Goal: Task Accomplishment & Management: Complete application form

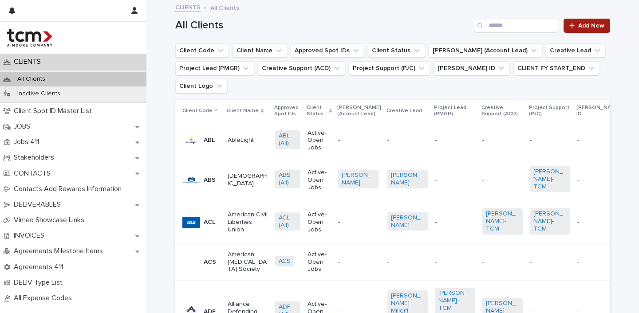
click at [591, 25] on span "Add New" at bounding box center [592, 26] width 26 height 6
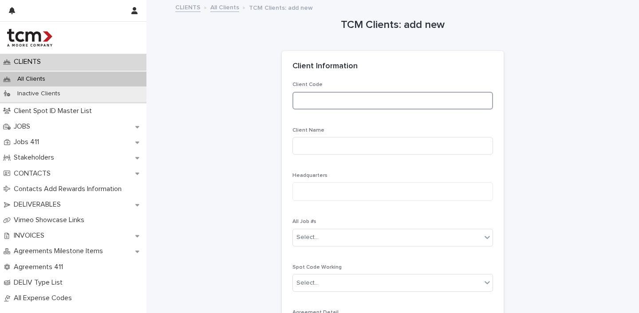
click at [407, 101] on input at bounding box center [393, 101] width 201 height 18
type input "***"
click at [385, 142] on input at bounding box center [393, 146] width 201 height 18
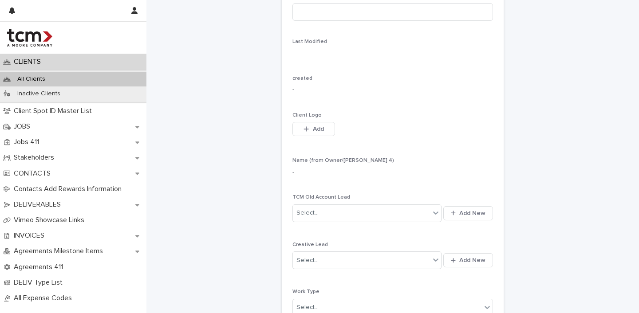
scroll to position [317, 0]
type input "**********"
click at [324, 123] on button "Add" at bounding box center [314, 129] width 43 height 14
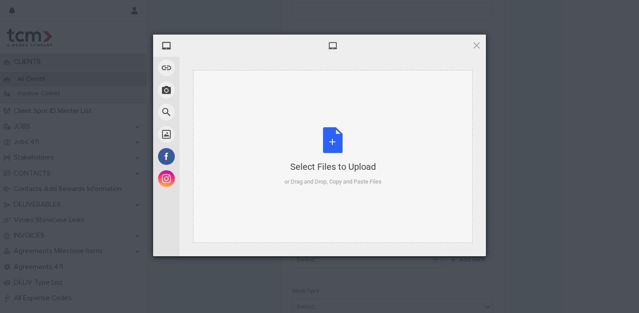
click at [335, 150] on div "Select Files to Upload or Drag and Drop, Copy and Paste Files" at bounding box center [333, 156] width 97 height 59
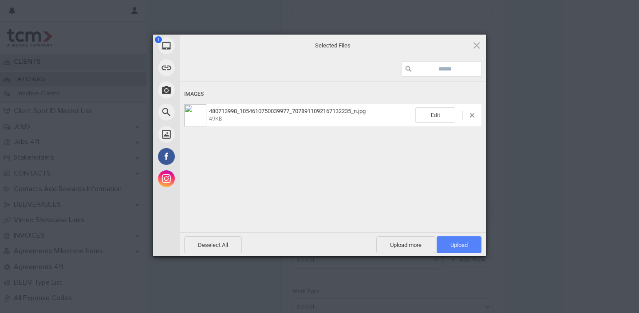
click at [468, 251] on span "Upload 1" at bounding box center [459, 245] width 45 height 17
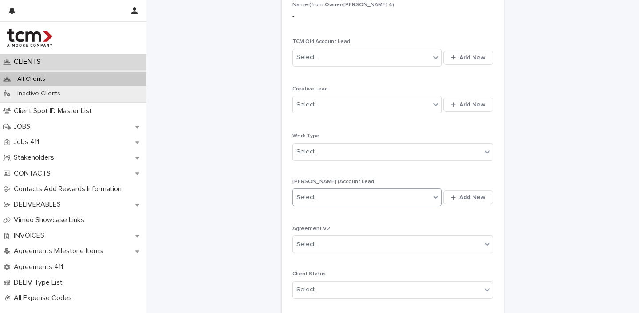
scroll to position [507, 0]
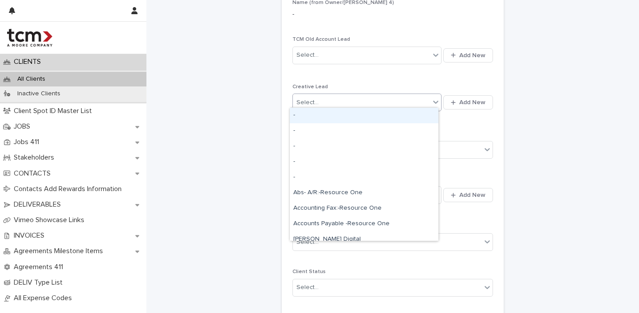
click at [332, 99] on div "Select..." at bounding box center [361, 102] width 137 height 15
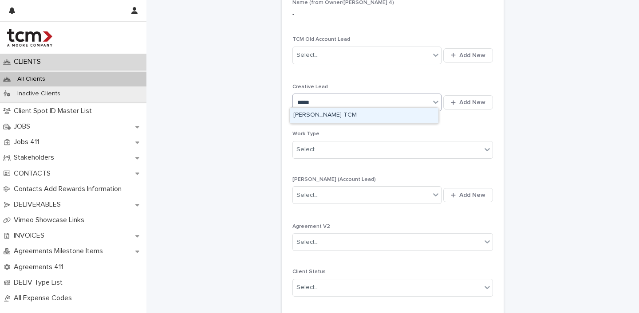
type input "******"
click at [343, 112] on div "[PERSON_NAME]-TCM" at bounding box center [364, 116] width 149 height 16
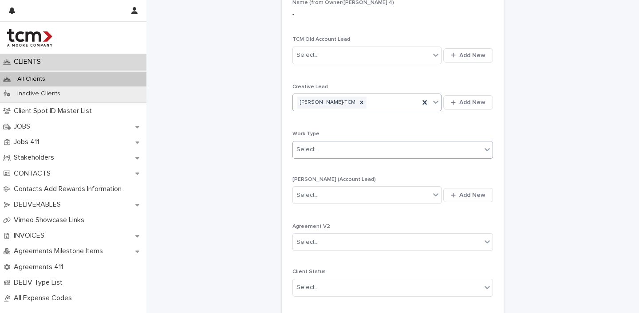
click at [320, 149] on div at bounding box center [320, 149] width 1 height 9
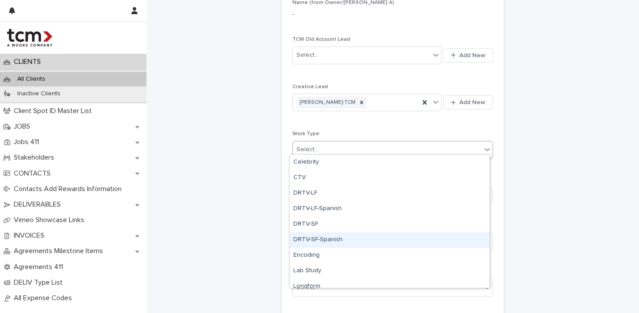
scroll to position [53, 0]
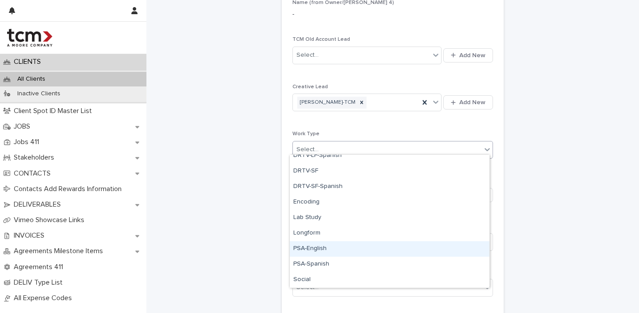
click at [320, 246] on div "PSA-English" at bounding box center [390, 250] width 200 height 16
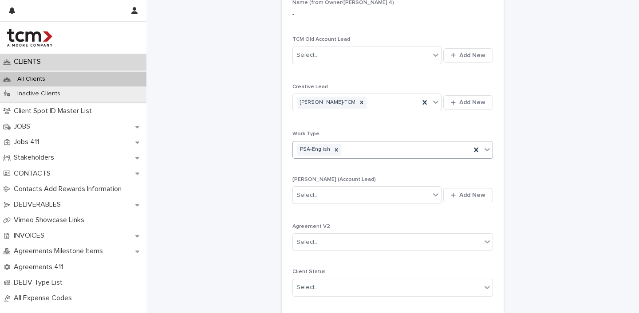
click at [381, 153] on div "PSA-English" at bounding box center [382, 150] width 178 height 16
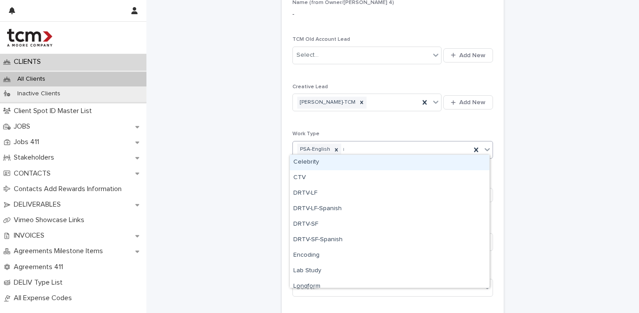
type input "***"
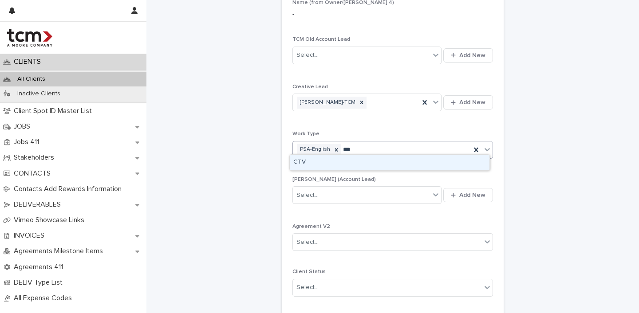
click at [349, 160] on div "CTV" at bounding box center [390, 163] width 200 height 16
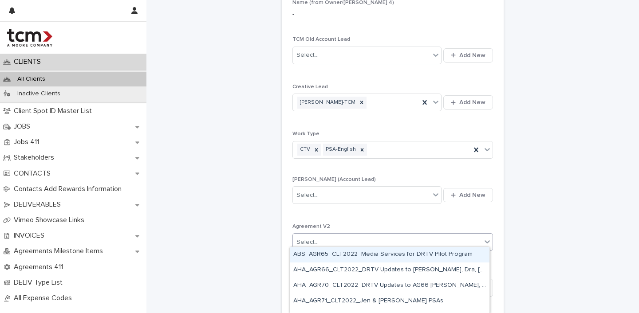
click at [367, 234] on div "Select..." at bounding box center [393, 243] width 201 height 18
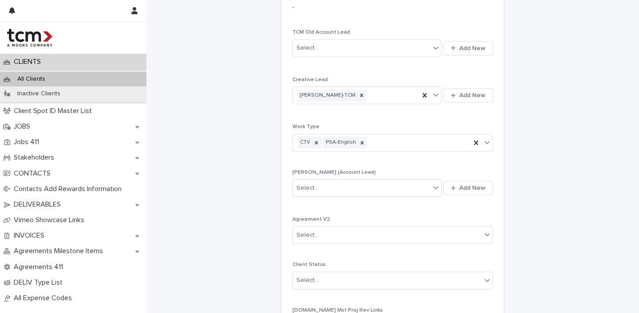
scroll to position [515, 0]
click at [315, 141] on icon at bounding box center [316, 142] width 3 height 3
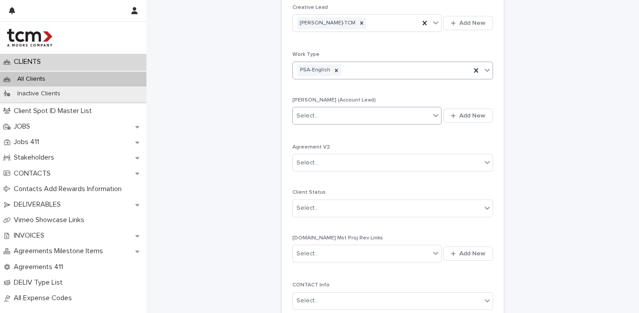
scroll to position [606, 0]
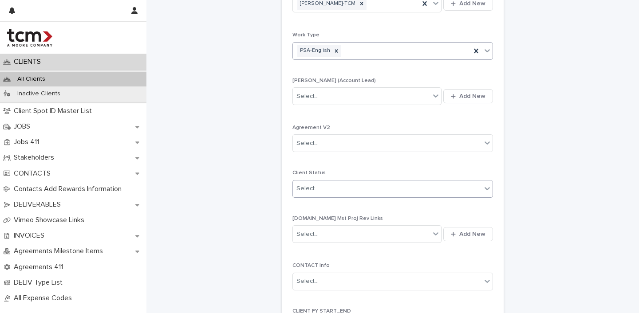
click at [331, 188] on div "Select..." at bounding box center [387, 189] width 189 height 15
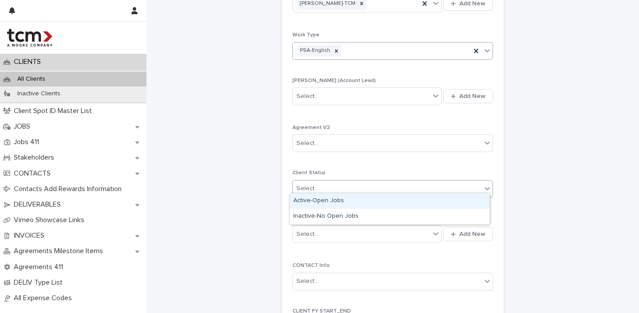
click at [320, 201] on div "Active-Open Jobs" at bounding box center [390, 202] width 200 height 16
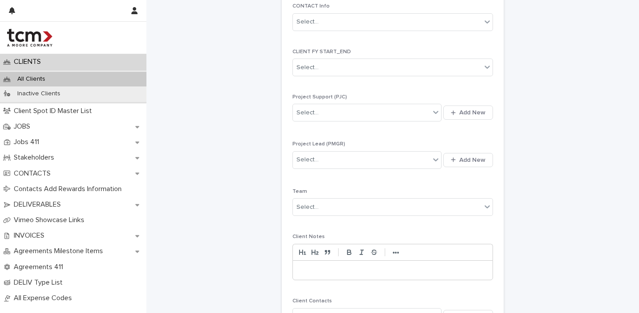
scroll to position [913, 0]
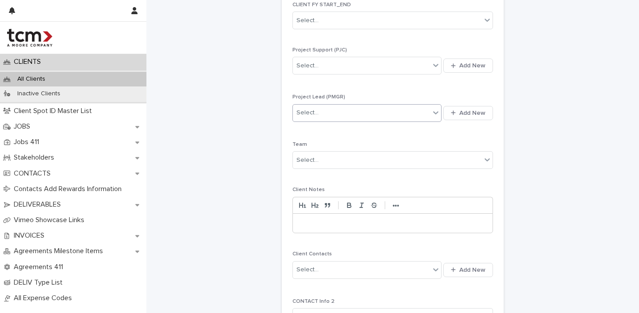
click at [322, 109] on div "Select..." at bounding box center [361, 113] width 137 height 15
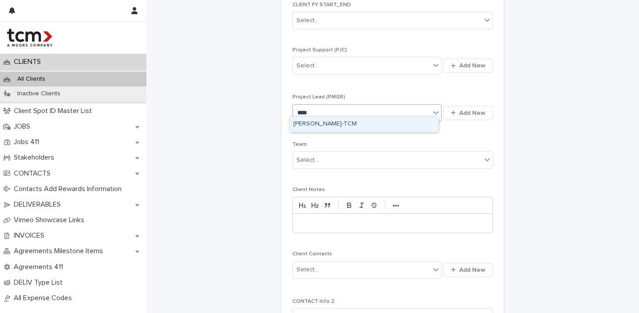
type input "*****"
click at [332, 119] on div "[PERSON_NAME]-TCM" at bounding box center [364, 125] width 149 height 16
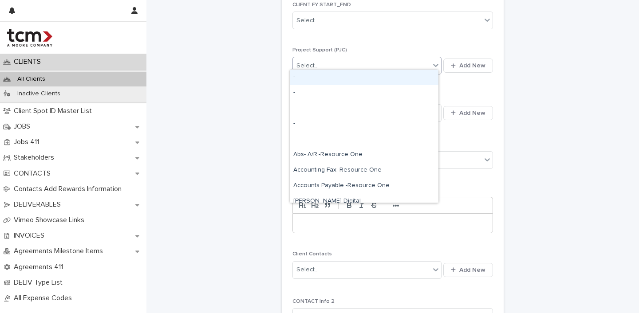
click at [337, 65] on div "Select..." at bounding box center [361, 66] width 137 height 15
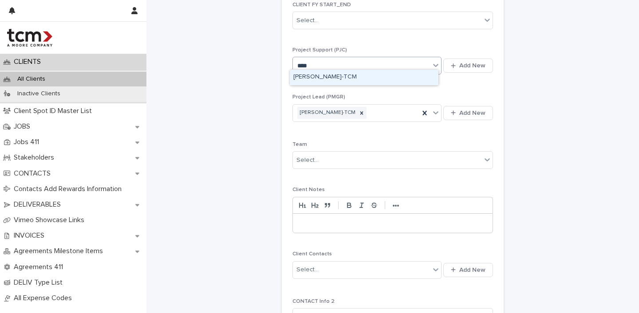
type input "*****"
click at [346, 78] on div "[PERSON_NAME]-TCM" at bounding box center [364, 78] width 149 height 16
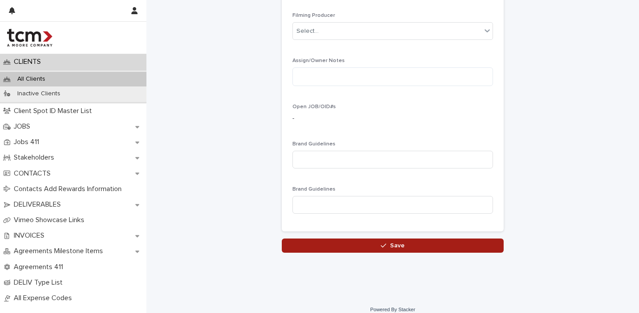
scroll to position [1545, 0]
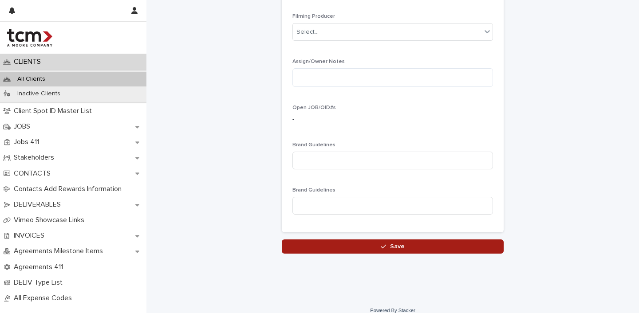
click at [328, 240] on button "Save" at bounding box center [393, 247] width 222 height 14
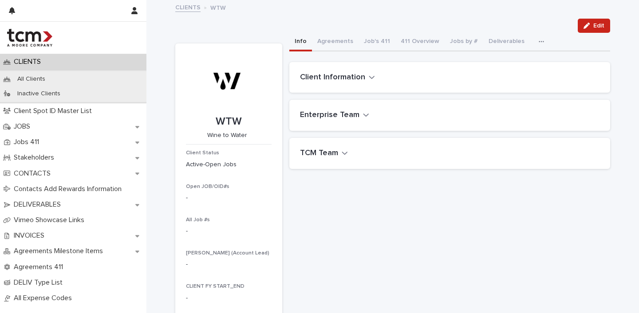
click at [369, 76] on icon "button" at bounding box center [371, 77] width 5 height 3
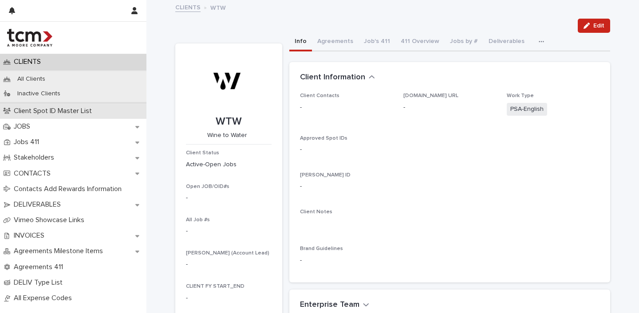
click at [36, 112] on p "Client Spot ID Master List" at bounding box center [54, 111] width 89 height 8
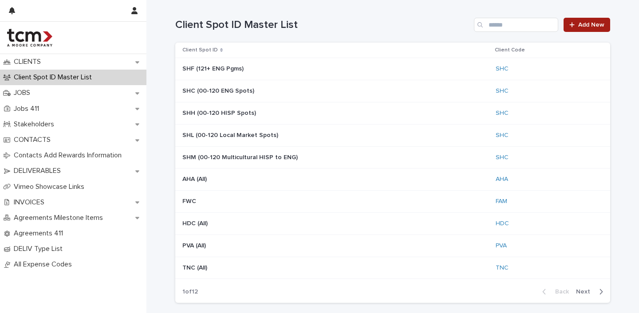
click at [587, 24] on span "Add New" at bounding box center [592, 25] width 26 height 6
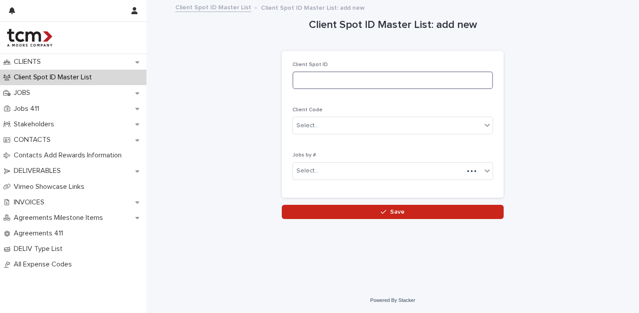
click at [345, 73] on input at bounding box center [393, 80] width 201 height 18
type input "***"
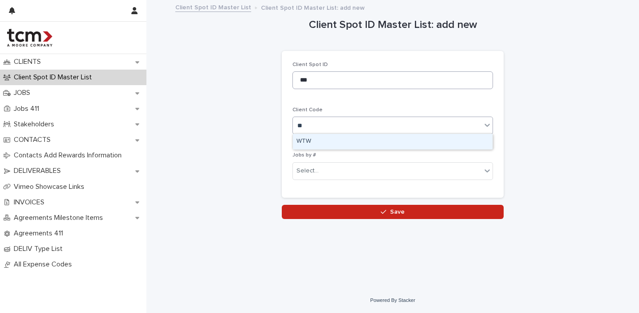
type input "***"
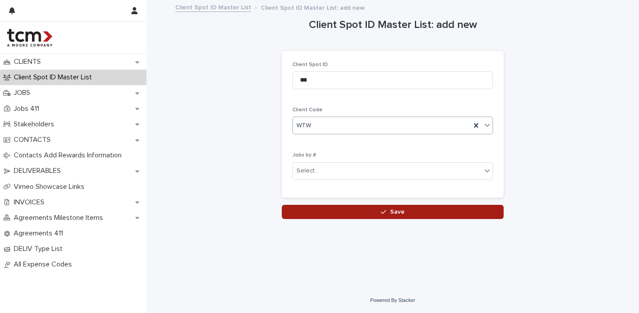
click at [373, 214] on button "Save" at bounding box center [393, 212] width 222 height 14
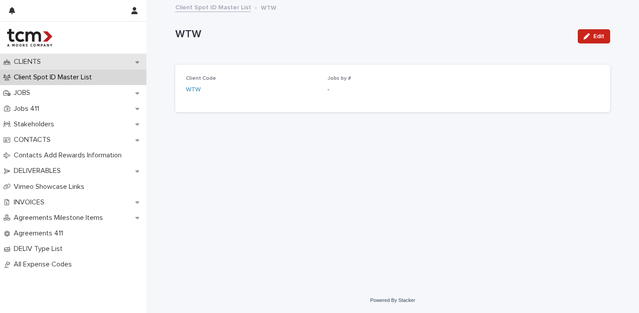
click at [33, 60] on p "CLIENTS" at bounding box center [29, 62] width 38 height 8
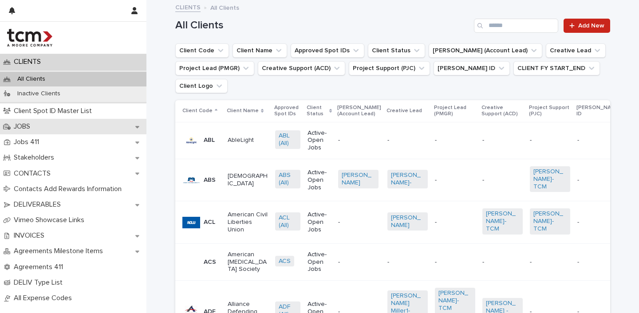
click at [20, 126] on p "JOBS" at bounding box center [23, 127] width 27 height 8
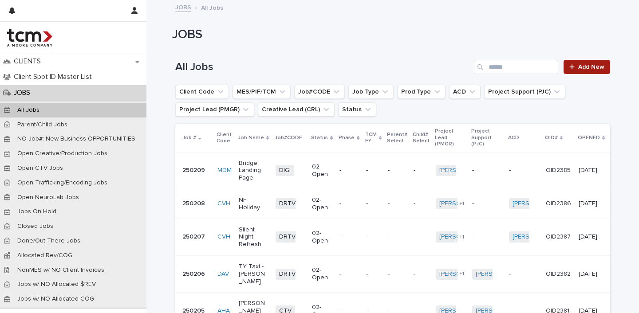
click at [585, 70] on link "Add New" at bounding box center [587, 67] width 47 height 14
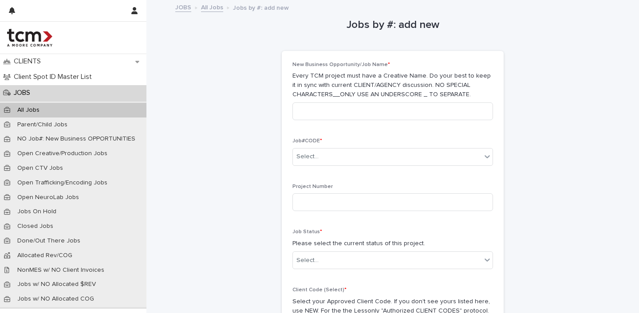
click at [356, 121] on div "New Business Opportunity/Job Name * Every TCM project must have a Creative Name…" at bounding box center [393, 95] width 201 height 66
click at [356, 115] on input at bounding box center [393, 112] width 201 height 18
click at [337, 109] on input "**********" at bounding box center [393, 112] width 201 height 18
click at [391, 109] on input "**********" at bounding box center [393, 112] width 201 height 18
type input "**********"
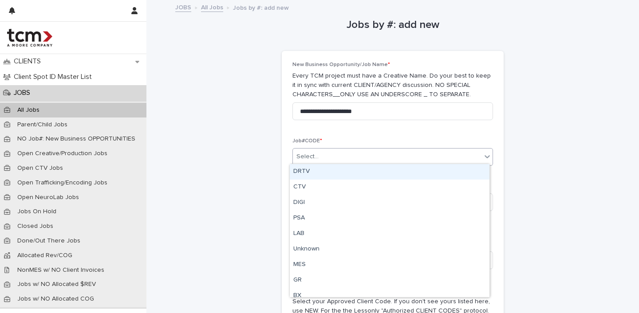
click at [328, 154] on div "Select..." at bounding box center [387, 157] width 189 height 15
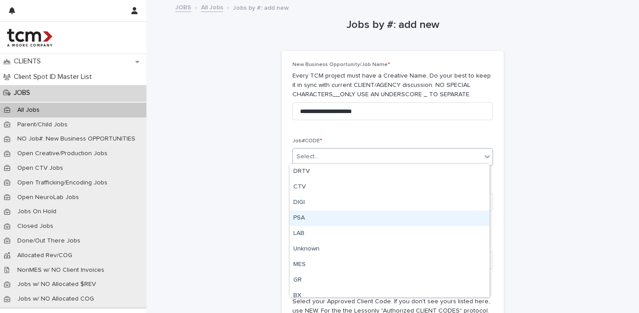
click at [301, 219] on div "PSA" at bounding box center [390, 219] width 200 height 16
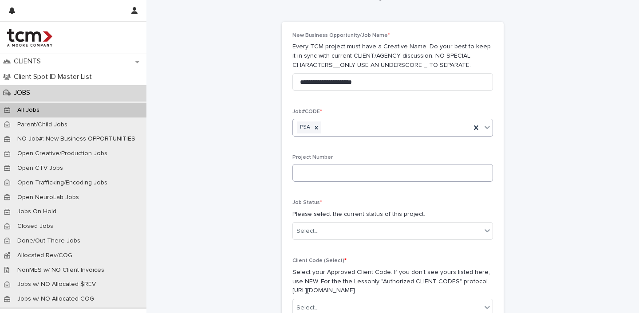
scroll to position [37, 0]
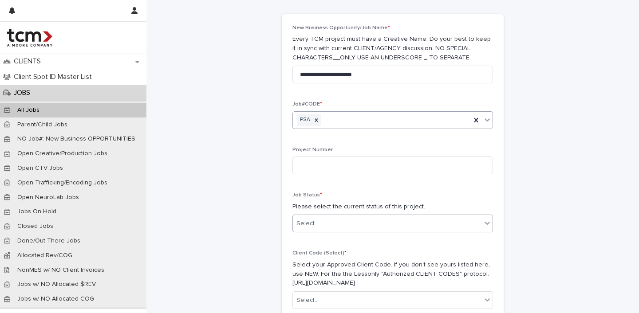
click at [314, 220] on div "Select..." at bounding box center [308, 223] width 22 height 9
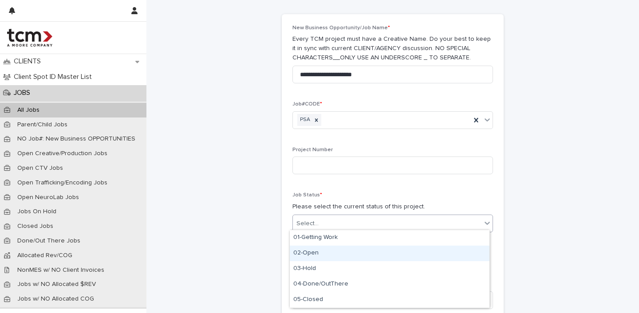
click at [316, 254] on div "02-Open" at bounding box center [390, 254] width 200 height 16
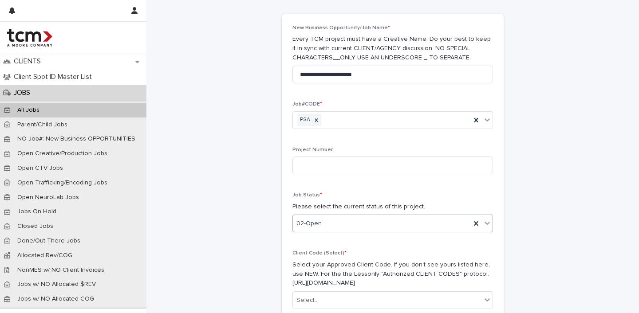
click at [323, 226] on div at bounding box center [323, 223] width 1 height 11
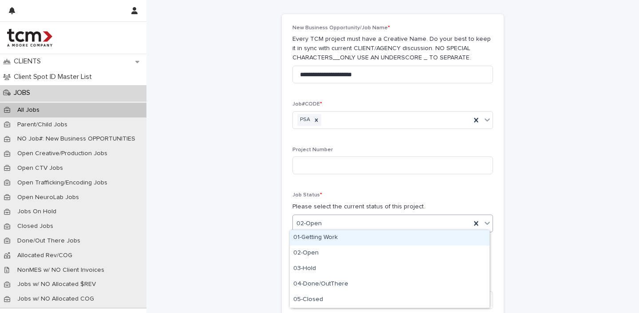
click at [319, 238] on div "01-Getting Work" at bounding box center [390, 238] width 200 height 16
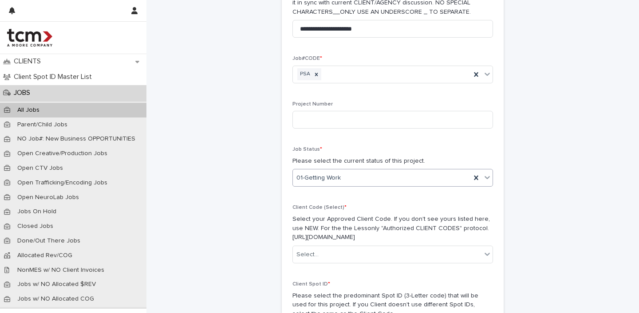
scroll to position [101, 0]
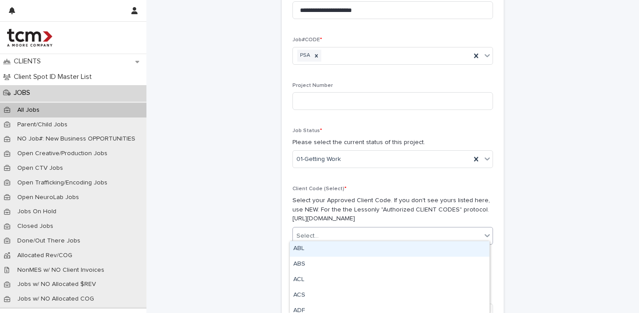
click at [319, 231] on div "Select..." at bounding box center [387, 236] width 189 height 15
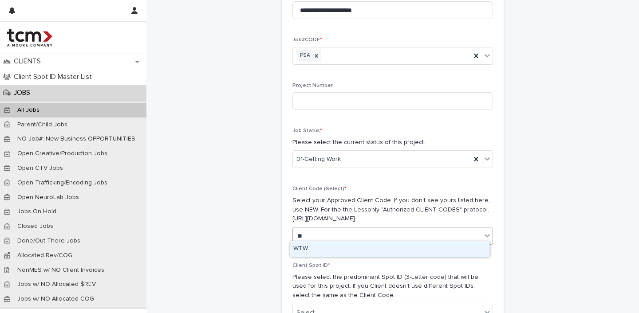
type input "***"
click at [331, 250] on div "WTW" at bounding box center [390, 250] width 200 height 16
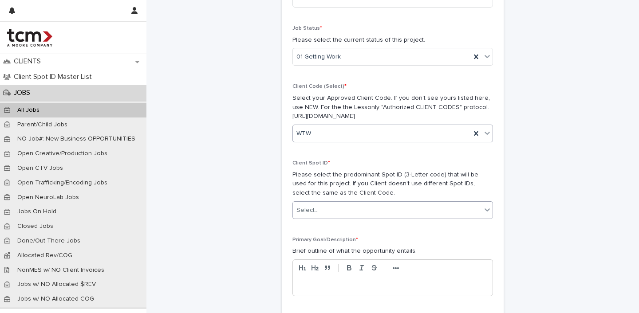
scroll to position [233, 0]
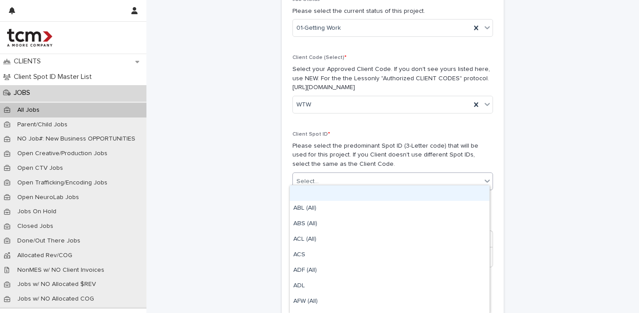
click at [325, 180] on div "Select..." at bounding box center [387, 182] width 189 height 15
type input "***"
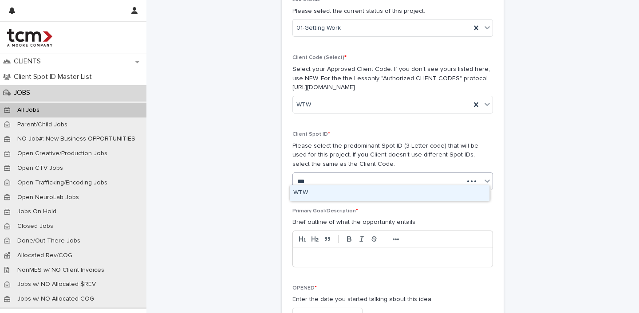
click at [338, 192] on div "WTW" at bounding box center [390, 194] width 200 height 16
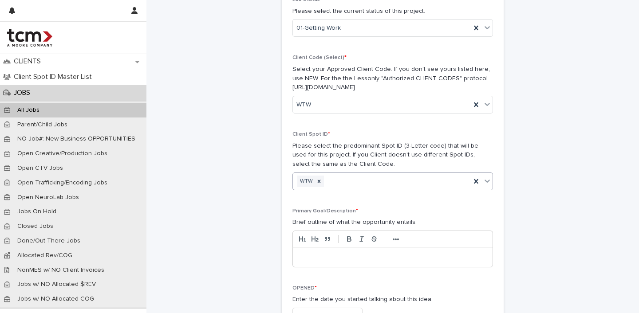
click at [328, 253] on p at bounding box center [393, 257] width 186 height 9
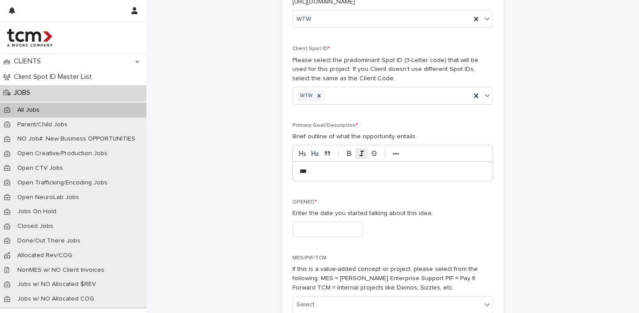
scroll to position [325, 0]
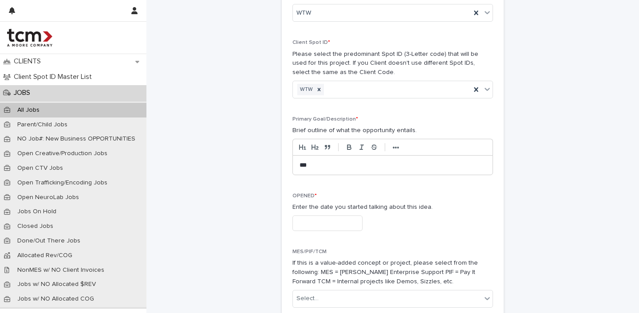
click at [350, 217] on input "text" at bounding box center [328, 224] width 70 height 16
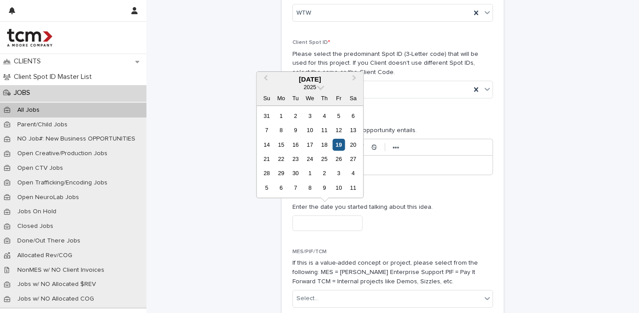
click at [339, 147] on div "19" at bounding box center [339, 145] width 12 height 12
type input "**********"
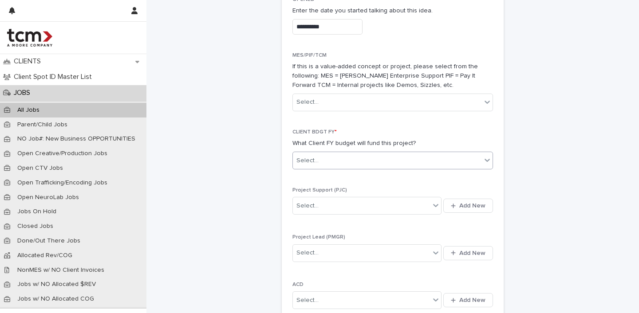
scroll to position [527, 0]
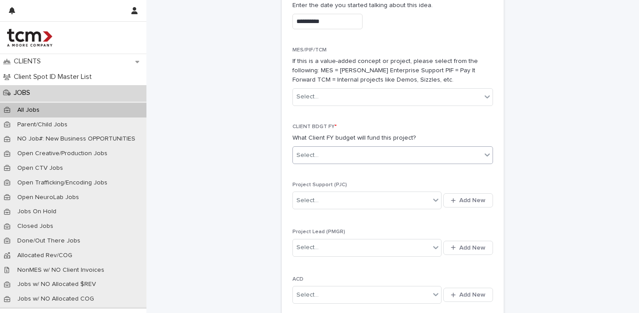
click at [325, 151] on div "Select..." at bounding box center [387, 155] width 189 height 15
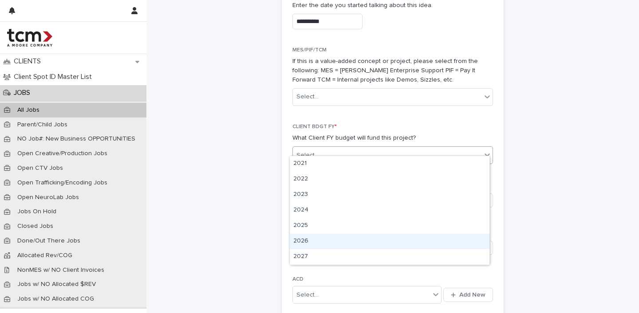
drag, startPoint x: 305, startPoint y: 233, endPoint x: 301, endPoint y: 242, distance: 10.1
click at [301, 242] on div "2026" at bounding box center [390, 242] width 200 height 16
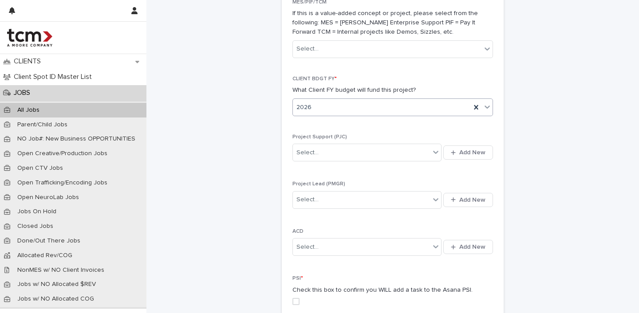
scroll to position [631, 0]
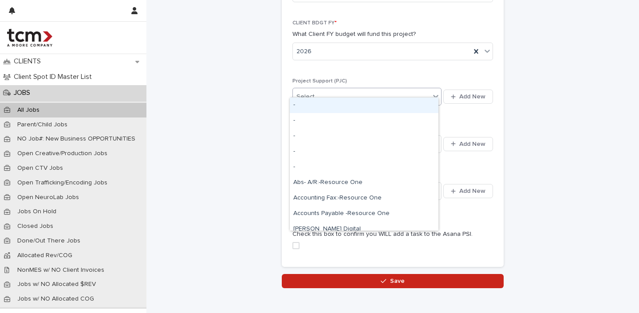
click at [311, 92] on div "Select..." at bounding box center [308, 96] width 22 height 9
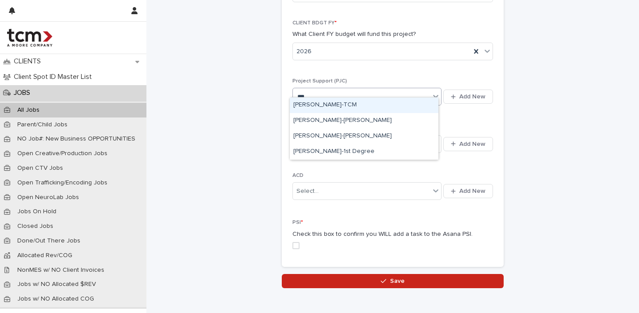
type input "****"
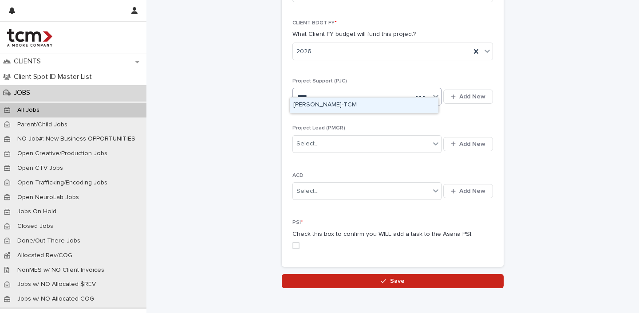
click at [317, 103] on div "[PERSON_NAME]-TCM" at bounding box center [364, 106] width 149 height 16
click at [313, 137] on div "Select..." at bounding box center [361, 144] width 137 height 15
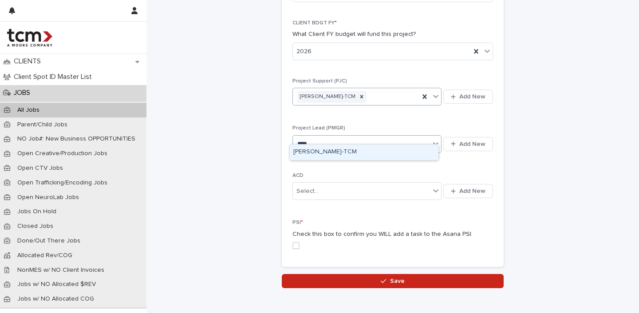
type input "*****"
click at [325, 151] on div "[PERSON_NAME]-TCM" at bounding box center [364, 153] width 149 height 16
click at [325, 185] on div "Select..." at bounding box center [361, 191] width 137 height 15
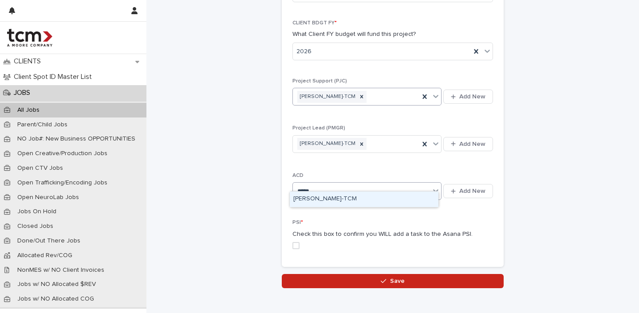
type input "******"
click at [340, 196] on div "[PERSON_NAME]-TCM" at bounding box center [364, 200] width 149 height 16
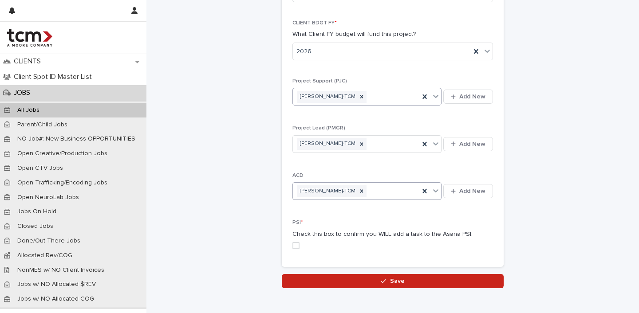
click at [293, 242] on span at bounding box center [296, 245] width 7 height 7
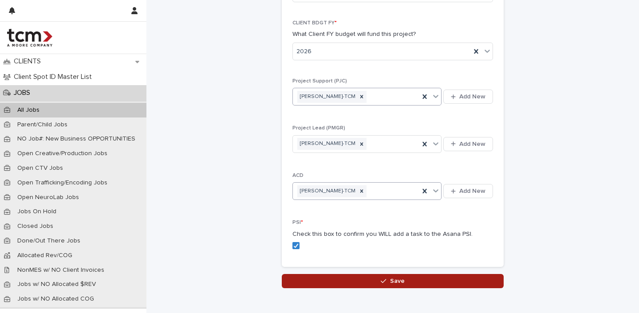
click at [314, 274] on button "Save" at bounding box center [393, 281] width 222 height 14
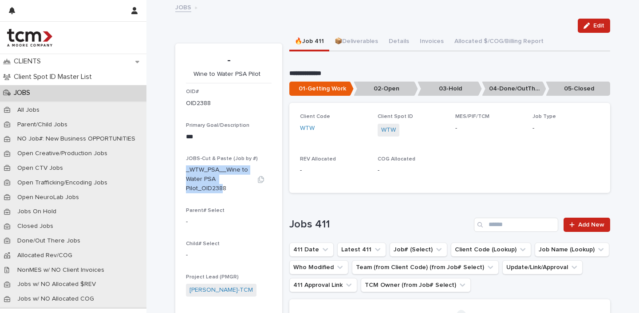
drag, startPoint x: 183, startPoint y: 167, endPoint x: 221, endPoint y: 186, distance: 42.7
click at [221, 186] on p "_WTW_PSA__Wine to Water PSA Pilot_OID2388" at bounding box center [218, 180] width 64 height 28
copy p "_WTW_PSA__Wine to Water PSA Pilot_OID238"
